Goal: Find specific page/section: Locate a particular part of the current website

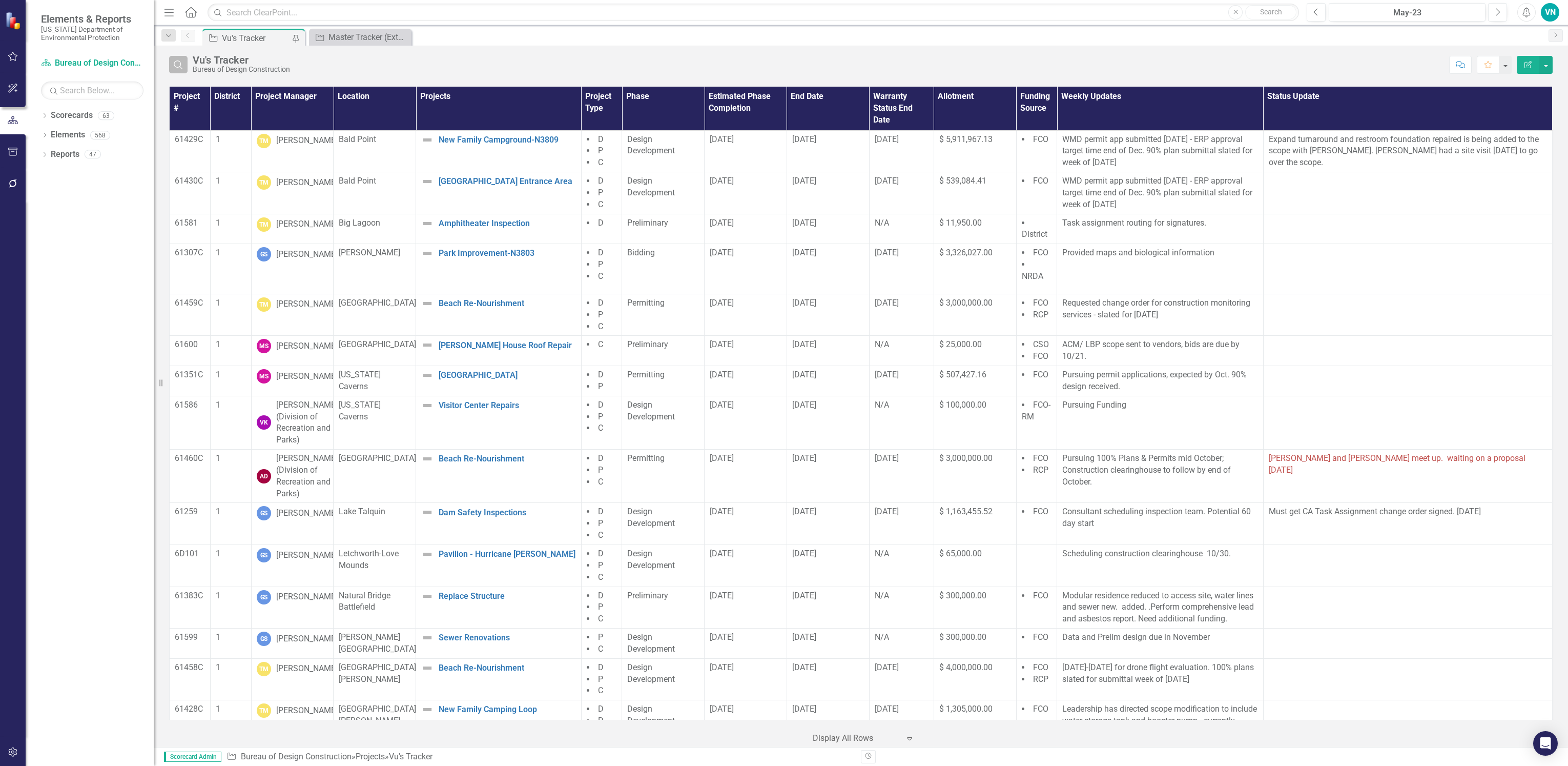
click at [178, 67] on icon "button" at bounding box center [178, 64] width 9 height 9
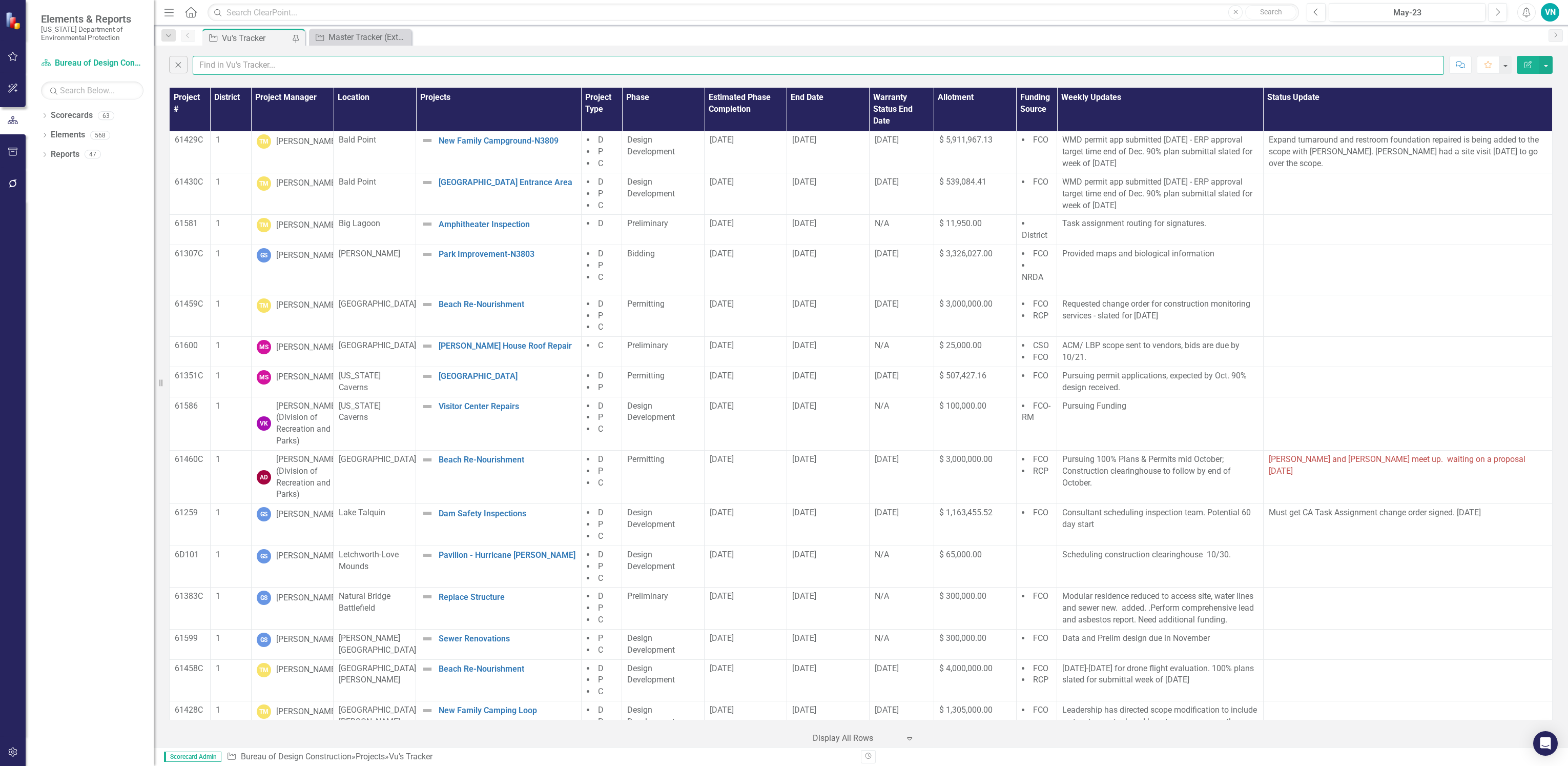
click at [214, 59] on input "text" at bounding box center [819, 66] width 1252 height 19
type input "silver"
click at [343, 40] on div "Master Tracker (External)" at bounding box center [362, 37] width 67 height 13
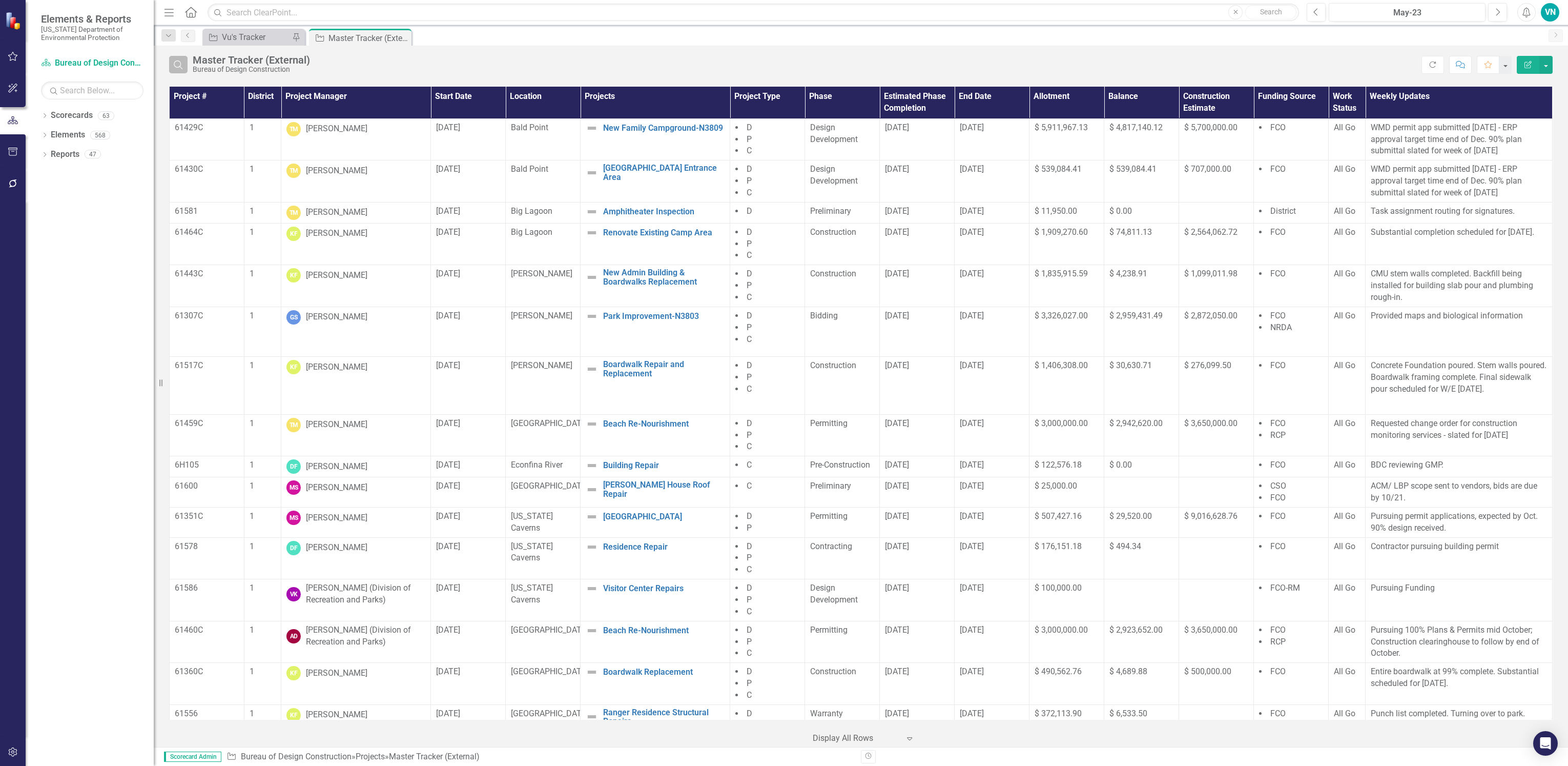
click at [179, 66] on icon "Search" at bounding box center [178, 64] width 11 height 9
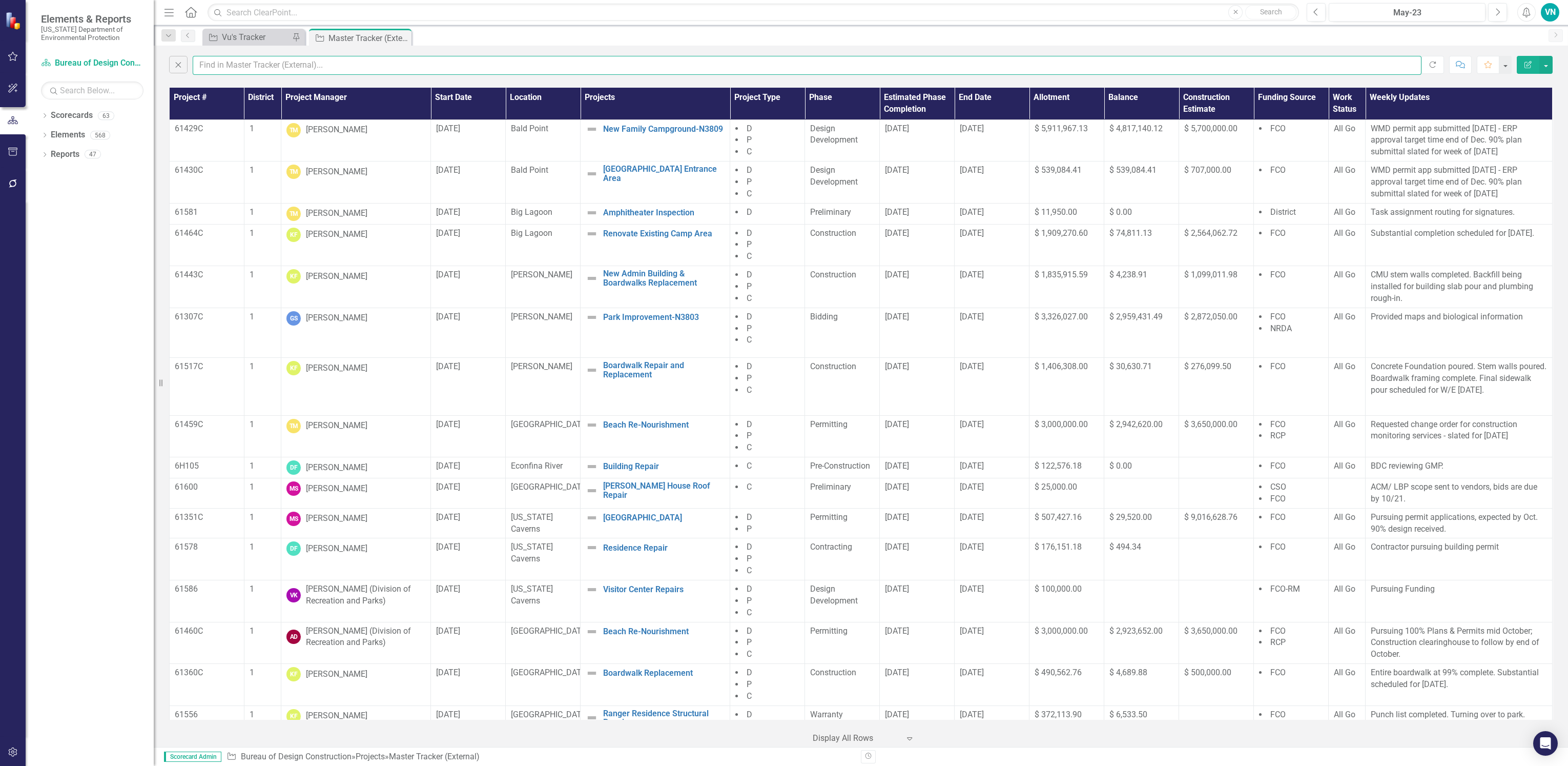
click at [217, 64] on input "text" at bounding box center [807, 66] width 1229 height 19
type input "silver"
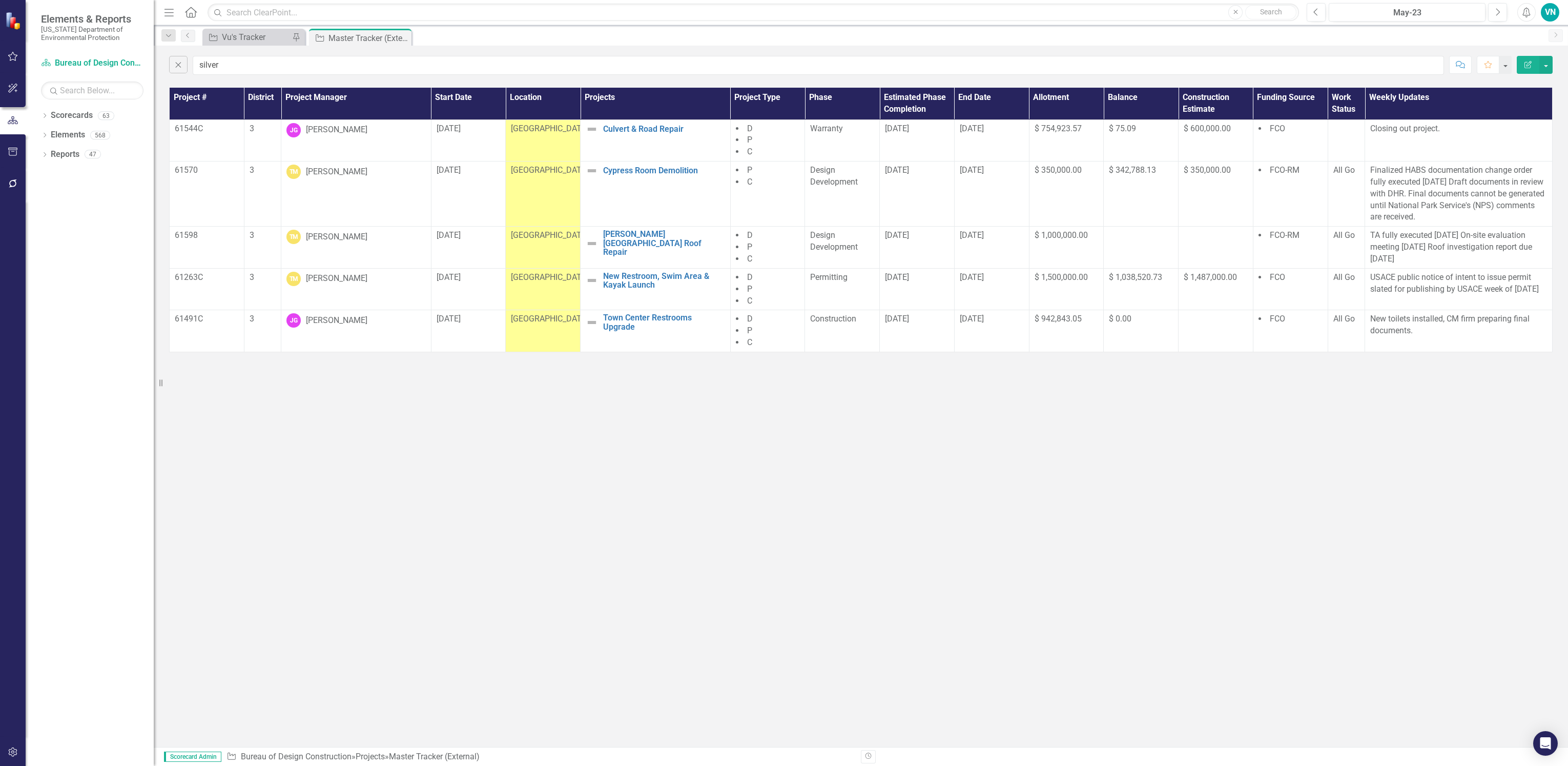
click at [401, 395] on div "Close silver Comment Favorite Edit Report Project # District Project Manager St…" at bounding box center [860, 396] width 1415 height 702
click at [169, 440] on div "Close silver Comment Favorite Edit Report Project # District Project Manager St…" at bounding box center [860, 396] width 1415 height 702
click at [169, 485] on div "Close silver Comment Favorite Edit Report Project # District Project Manager St…" at bounding box center [860, 396] width 1415 height 702
click at [250, 558] on div "Close silver Comment Favorite Edit Report Project # District Project Manager St…" at bounding box center [860, 396] width 1415 height 702
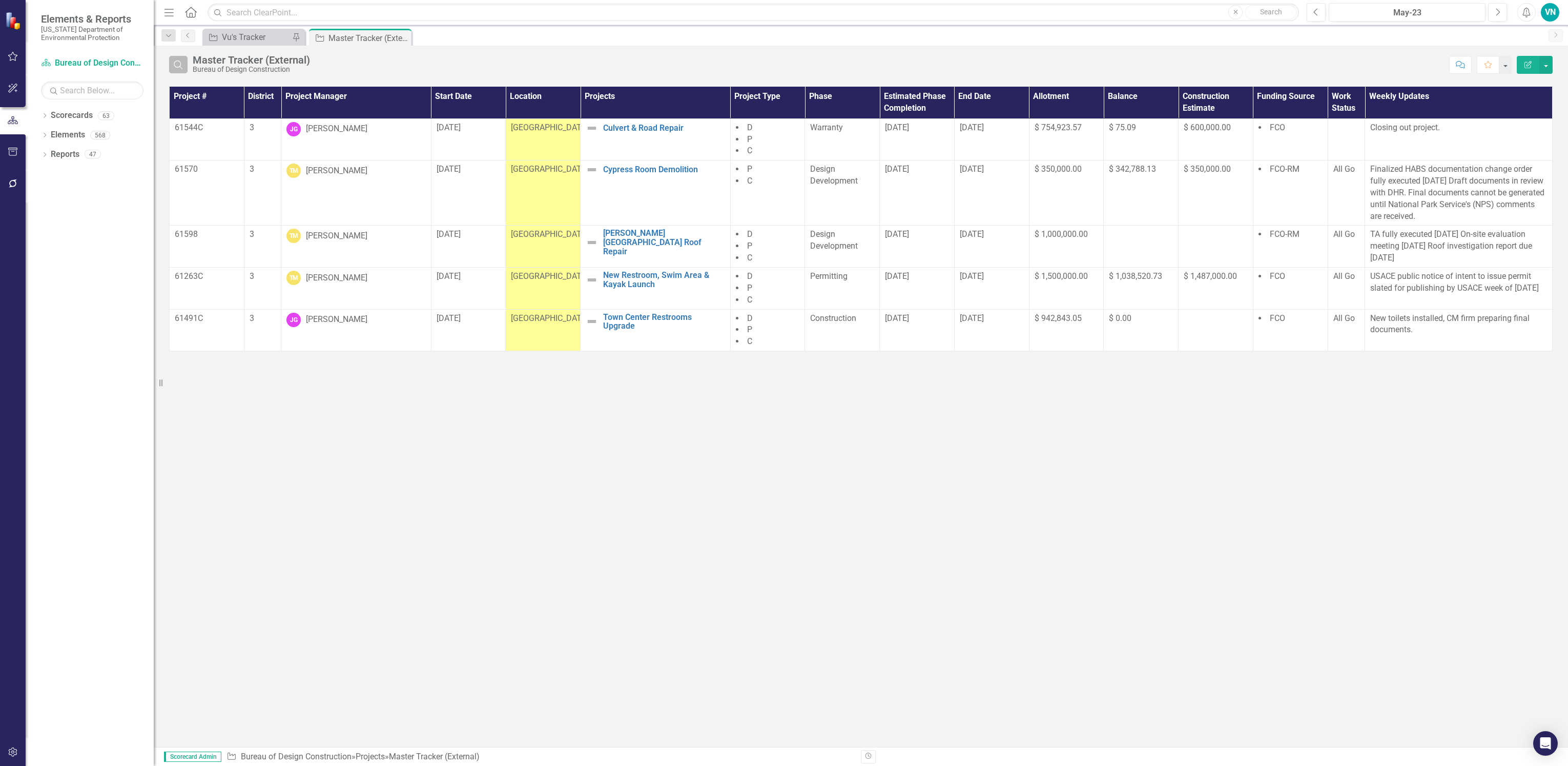
click at [174, 67] on icon "Search" at bounding box center [178, 64] width 11 height 9
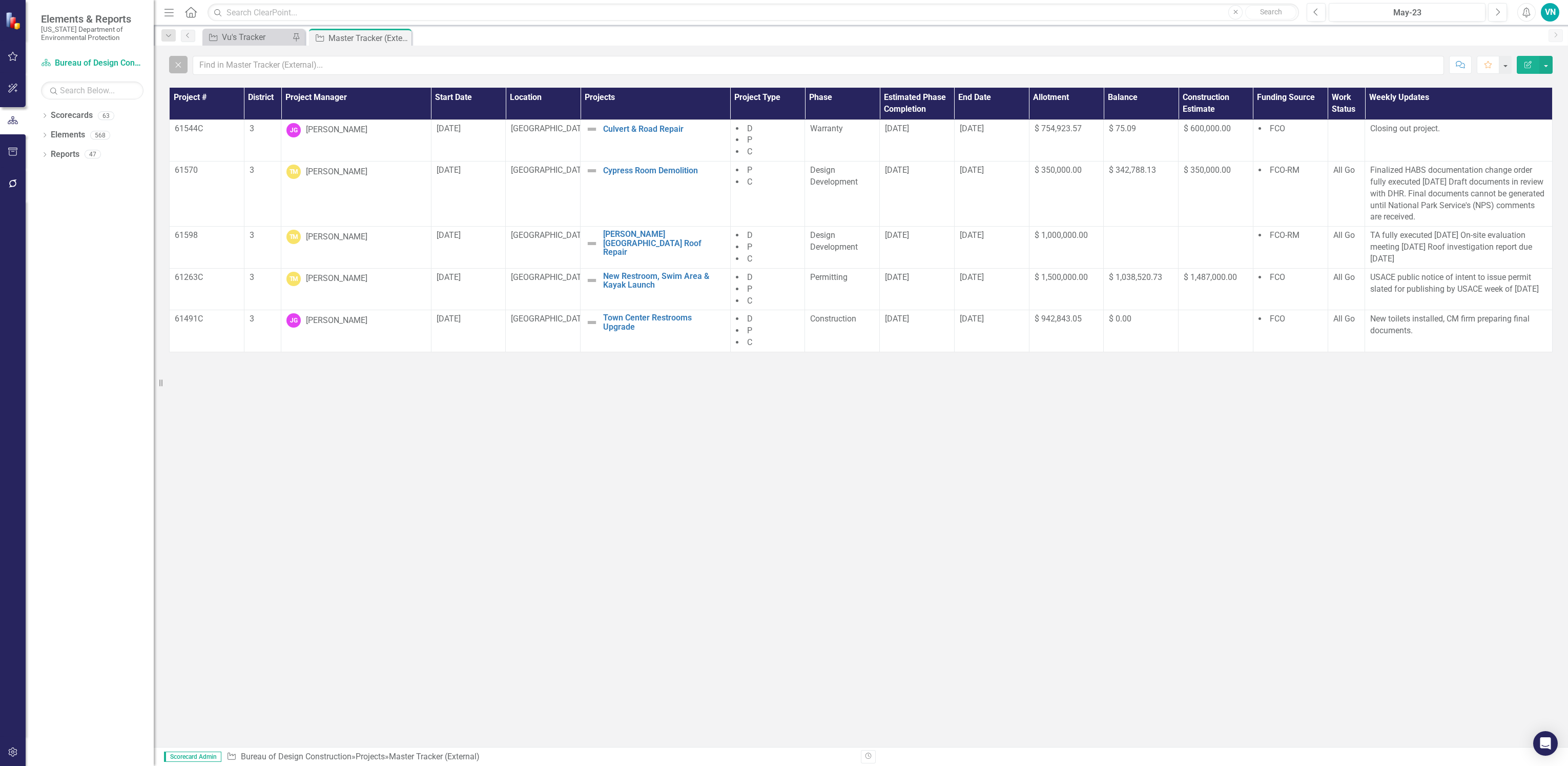
click at [169, 56] on button "Close" at bounding box center [178, 65] width 18 height 18
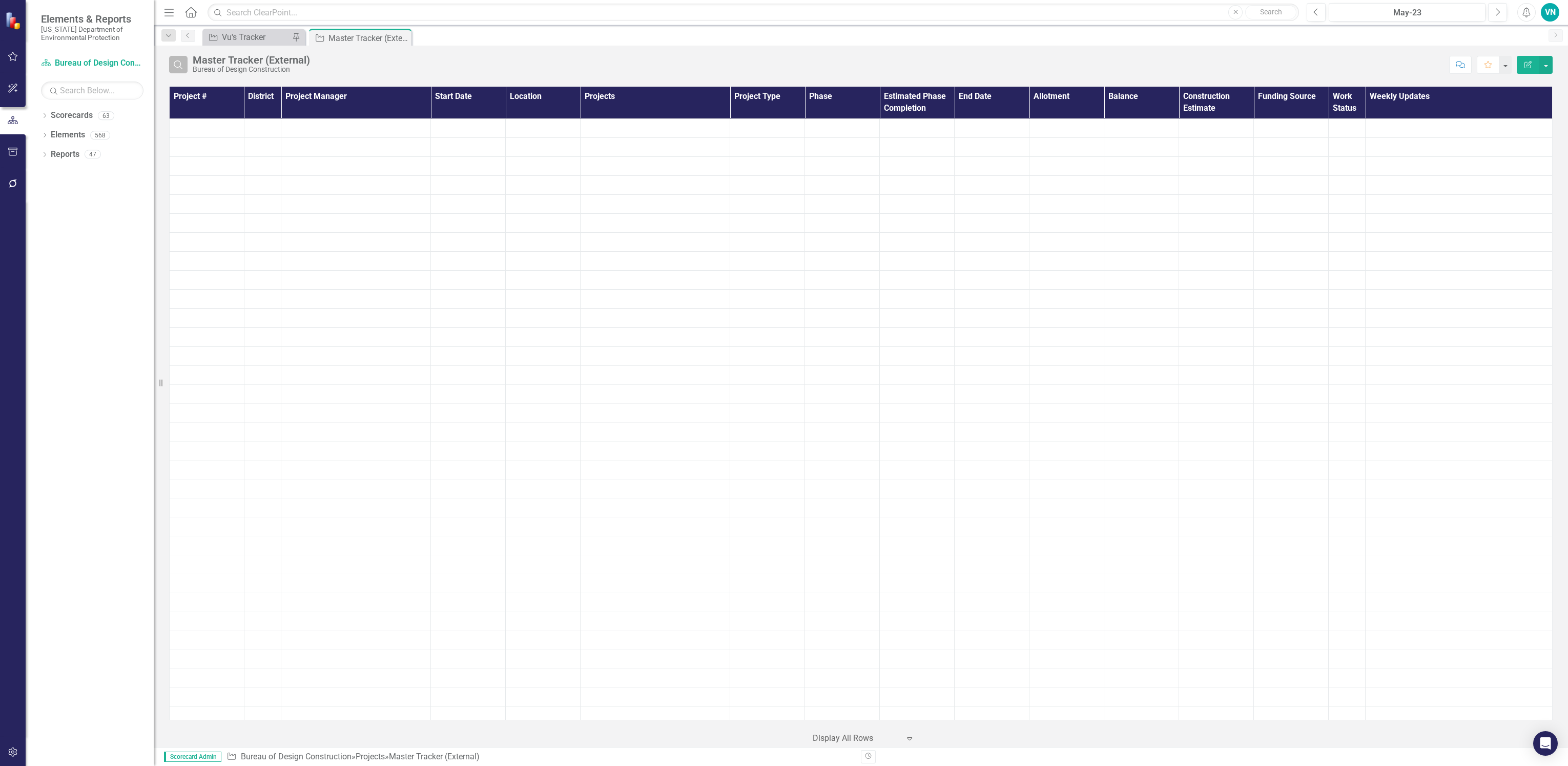
click at [185, 60] on button "Search" at bounding box center [178, 65] width 18 height 18
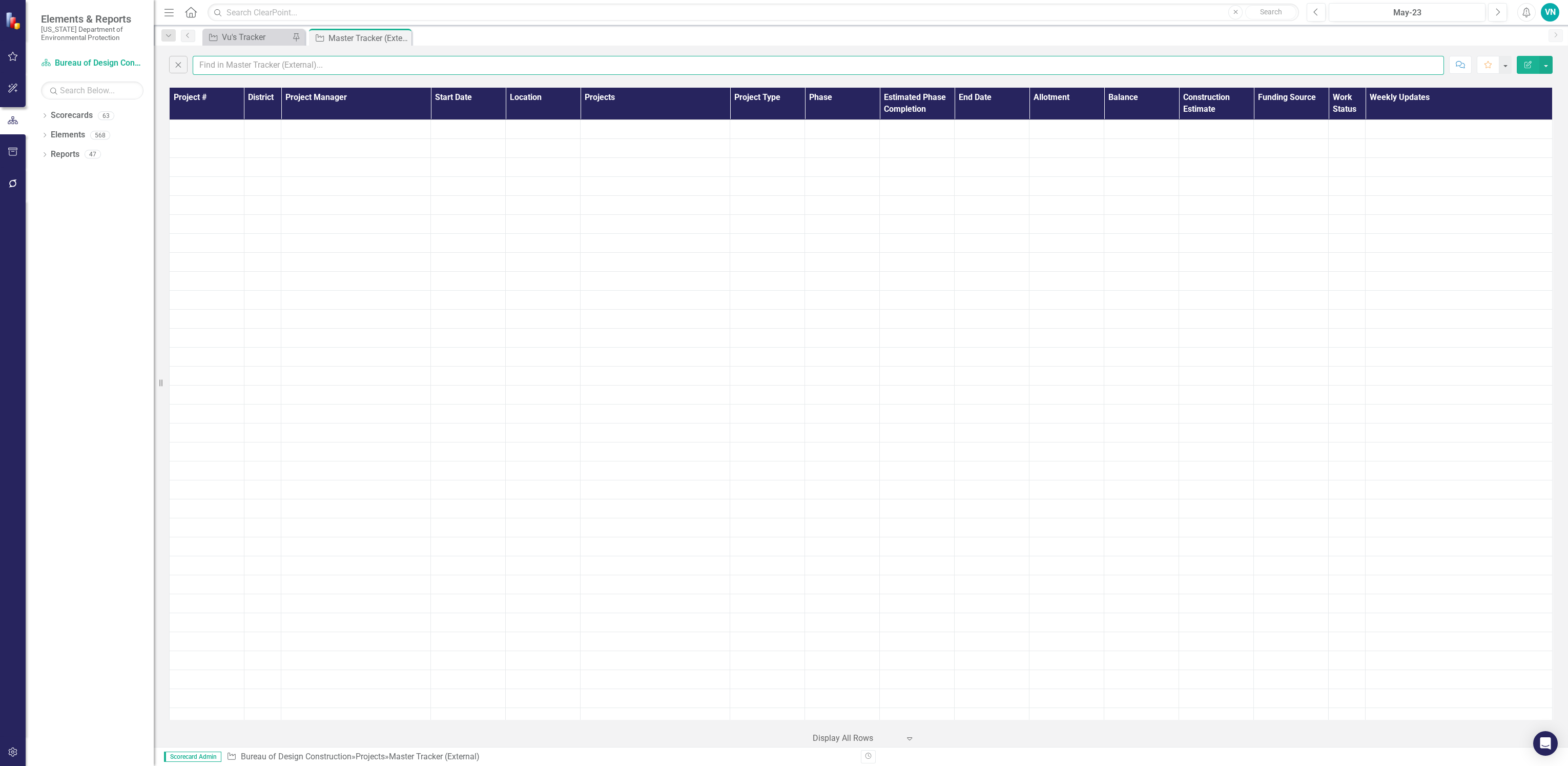
click at [247, 73] on input "text" at bounding box center [819, 66] width 1252 height 19
click at [253, 39] on div "Vu's Tracker" at bounding box center [255, 37] width 67 height 13
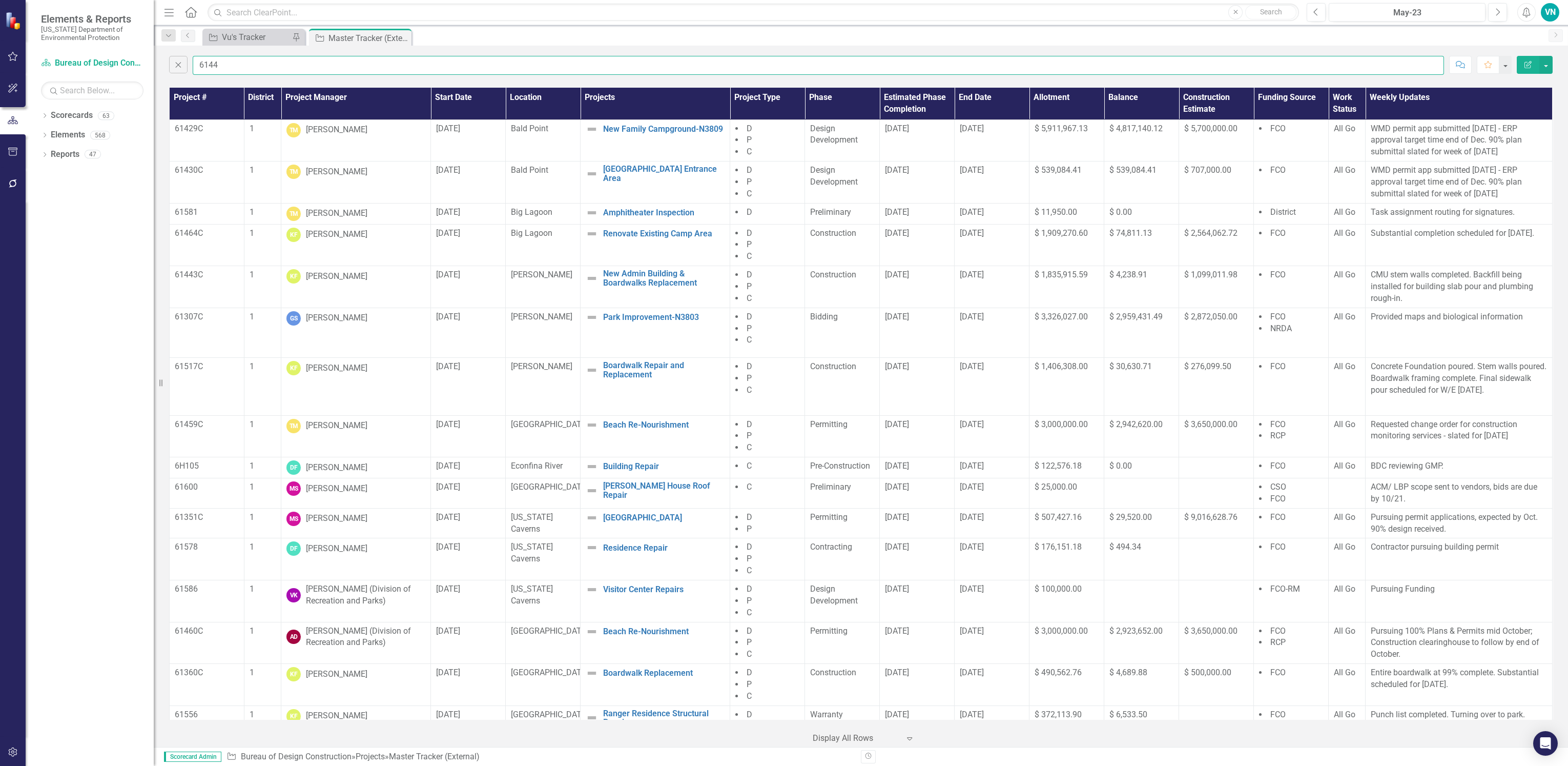
click at [251, 59] on input "6144" at bounding box center [819, 66] width 1252 height 19
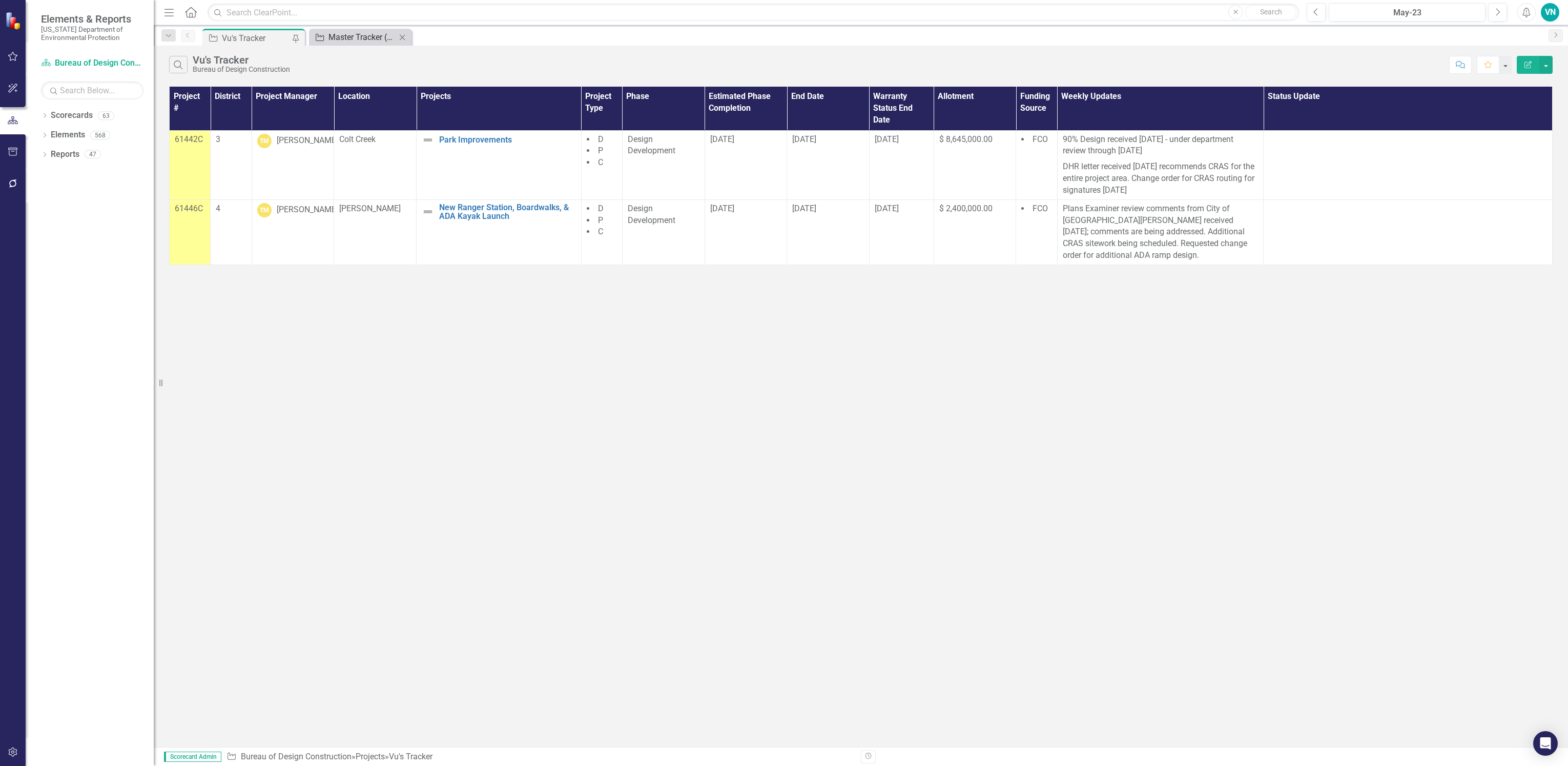
click at [329, 33] on div "Master Tracker (External)" at bounding box center [362, 37] width 67 height 13
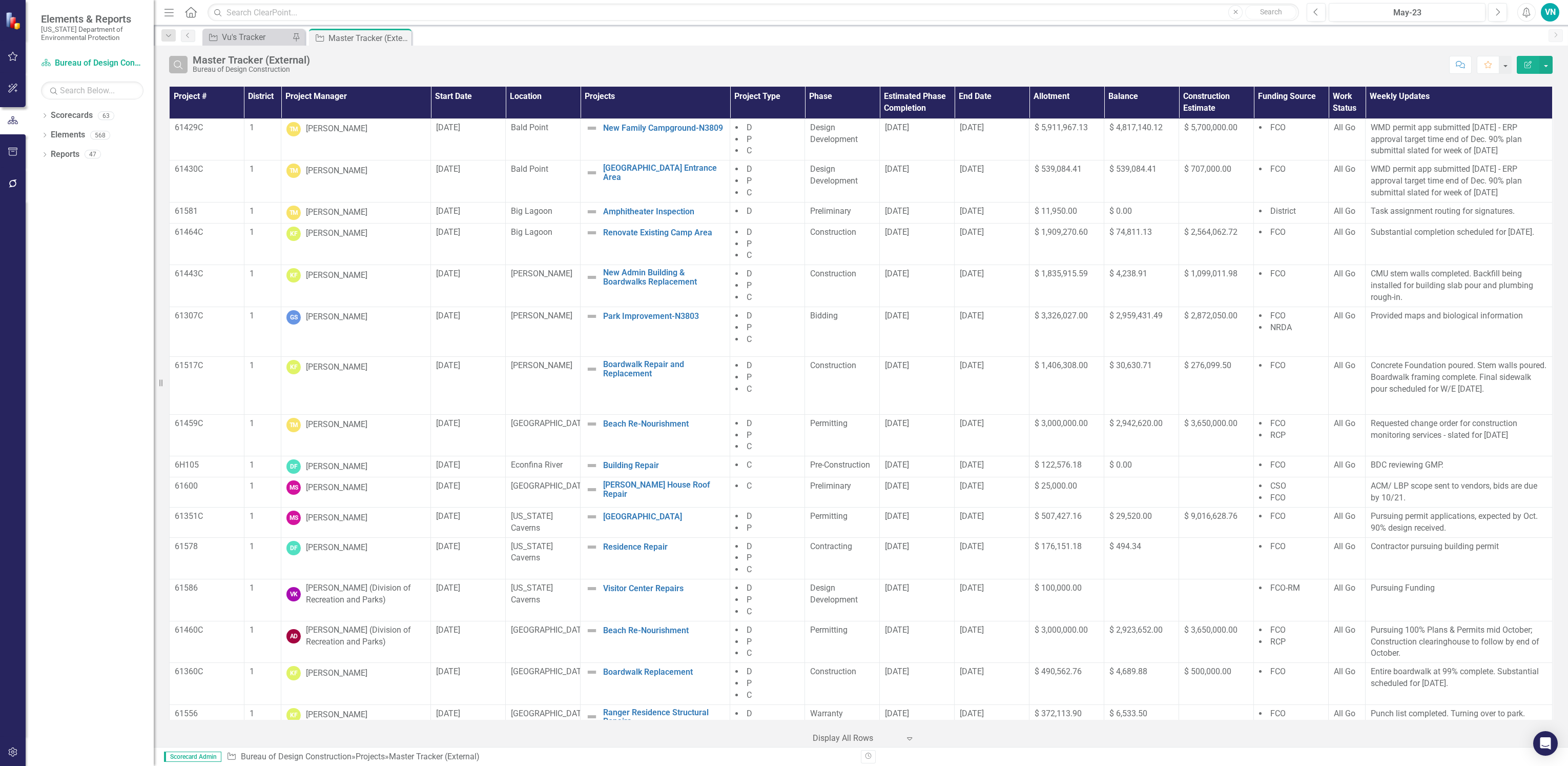
click at [182, 66] on icon "Search" at bounding box center [178, 64] width 11 height 9
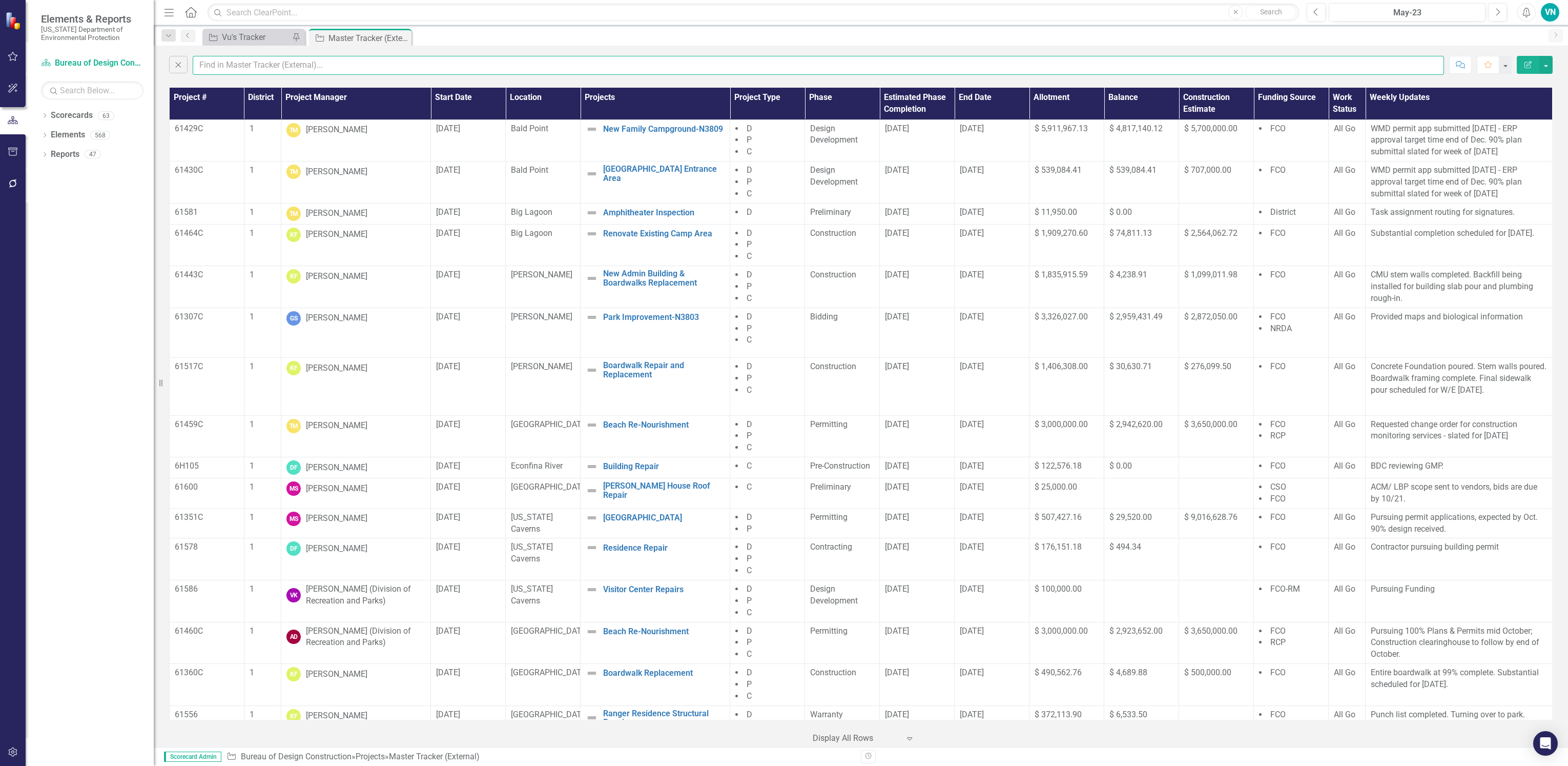
click at [231, 60] on input "text" at bounding box center [819, 66] width 1252 height 19
type input "61447"
click at [1084, 133] on tr "61429C 1 TM [PERSON_NAME] [DATE] Bald Point New Family Campground-N3809 Edit Ed…" at bounding box center [861, 141] width 1383 height 42
